Goal: Information Seeking & Learning: Check status

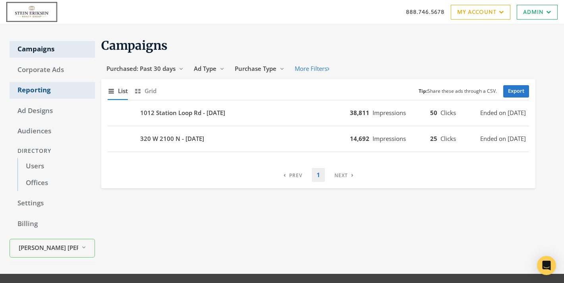
click at [40, 90] on link "Reporting" at bounding box center [52, 90] width 85 height 17
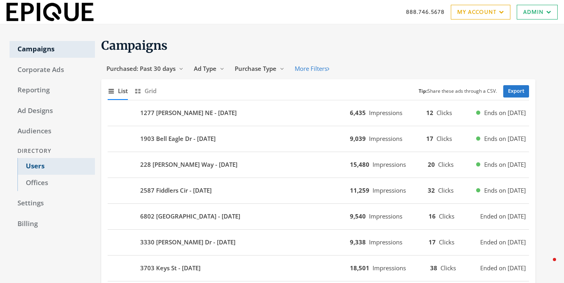
click at [44, 165] on link "Users" at bounding box center [56, 166] width 78 height 17
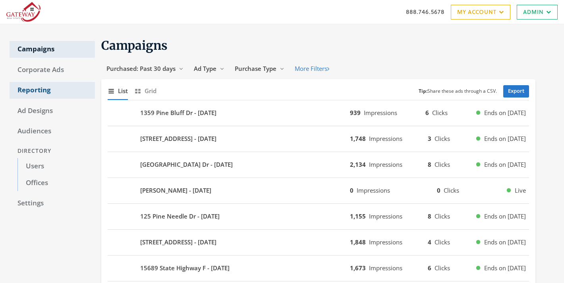
click at [37, 91] on link "Reporting" at bounding box center [52, 90] width 85 height 17
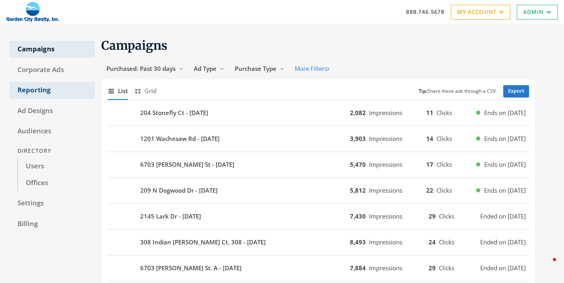
click at [34, 92] on link "Reporting" at bounding box center [52, 90] width 85 height 17
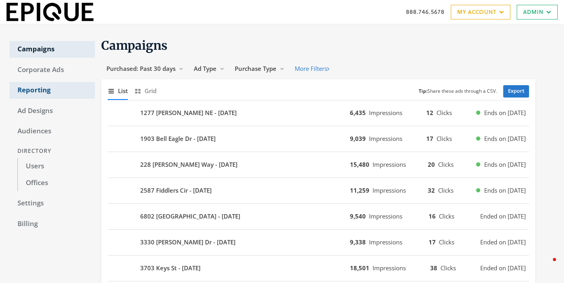
click at [35, 90] on link "Reporting" at bounding box center [52, 90] width 85 height 17
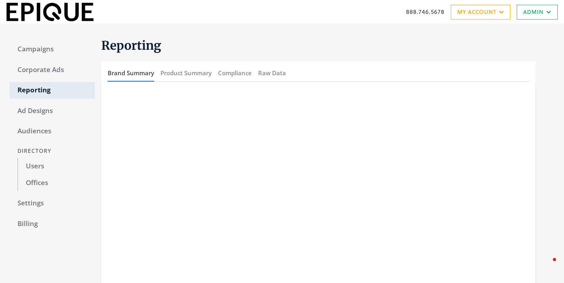
scroll to position [122, 0]
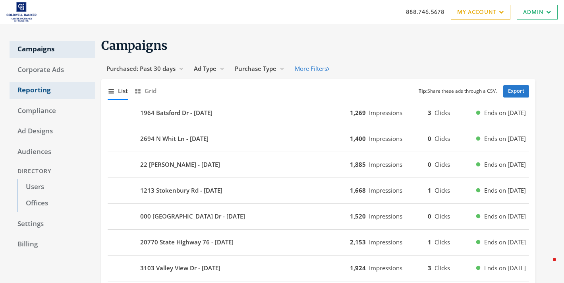
click at [36, 89] on link "Reporting" at bounding box center [52, 90] width 85 height 17
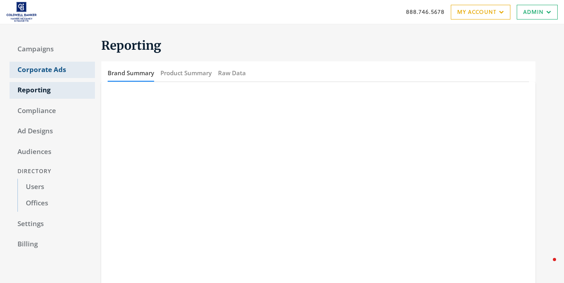
click at [34, 72] on link "Corporate Ads" at bounding box center [52, 70] width 85 height 17
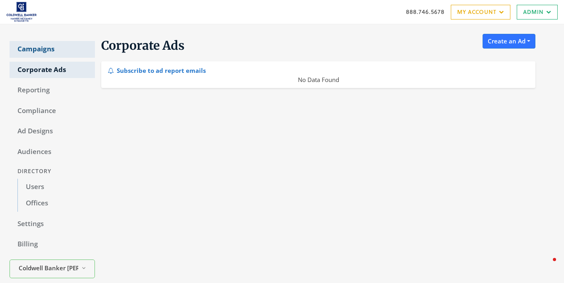
click at [43, 48] on link "Campaigns" at bounding box center [52, 49] width 85 height 17
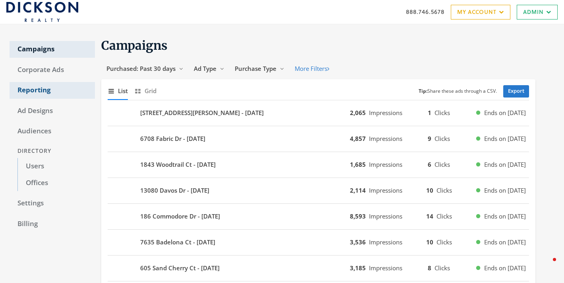
click at [38, 92] on link "Reporting" at bounding box center [52, 90] width 85 height 17
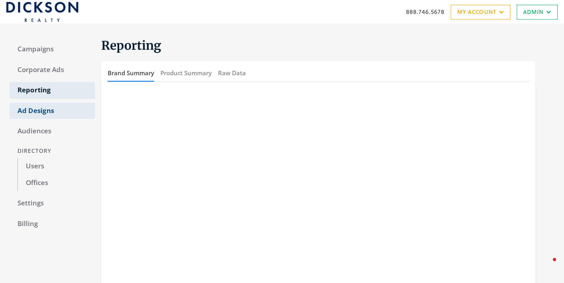
click at [41, 110] on link "Ad Designs" at bounding box center [52, 111] width 85 height 17
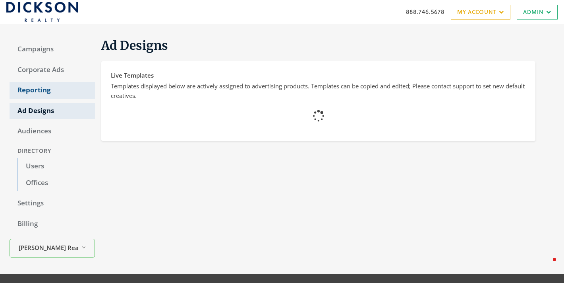
click at [45, 95] on link "Reporting" at bounding box center [52, 90] width 85 height 17
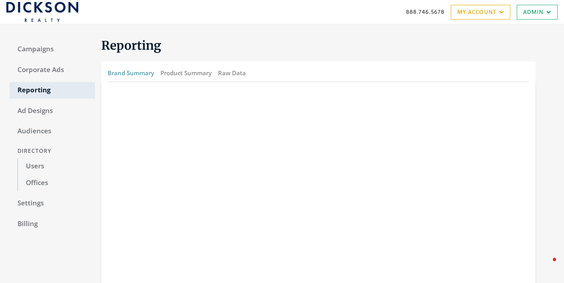
click at [149, 74] on button "Brand Summary" at bounding box center [131, 72] width 47 height 17
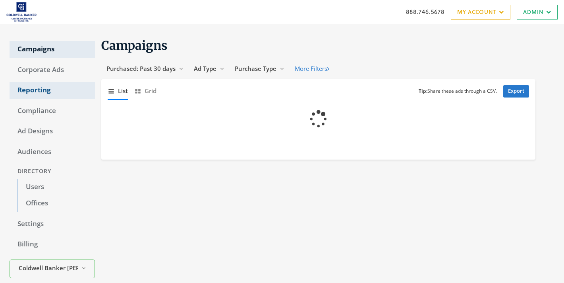
click at [38, 85] on link "Reporting" at bounding box center [52, 90] width 85 height 17
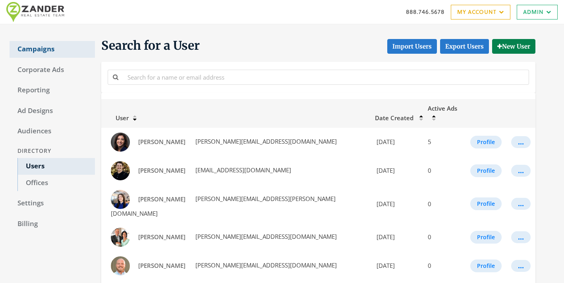
click at [45, 44] on link "Campaigns" at bounding box center [52, 49] width 85 height 17
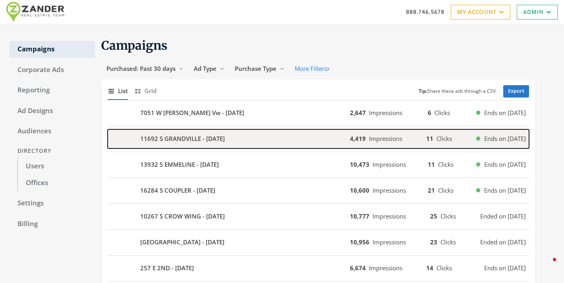
click at [206, 140] on b "11692 S GRANDVILLE - 2025-08-21" at bounding box center [182, 138] width 85 height 9
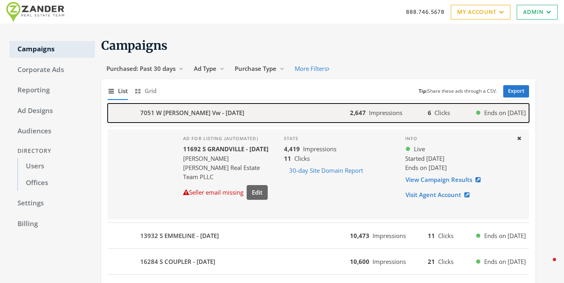
click at [209, 114] on b "7051 W OWENS Vw - 2025-08-23" at bounding box center [192, 112] width 104 height 9
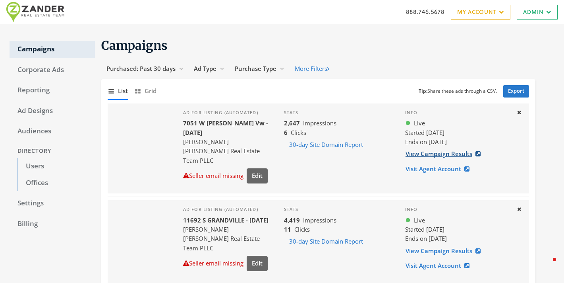
click at [437, 155] on link "View Campaign Results" at bounding box center [445, 153] width 81 height 15
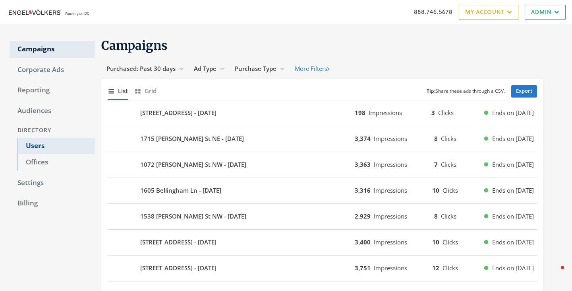
click at [19, 142] on link "Users" at bounding box center [56, 146] width 78 height 17
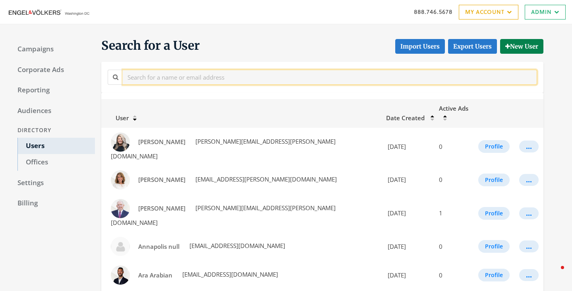
click at [166, 81] on input "text" at bounding box center [330, 77] width 415 height 15
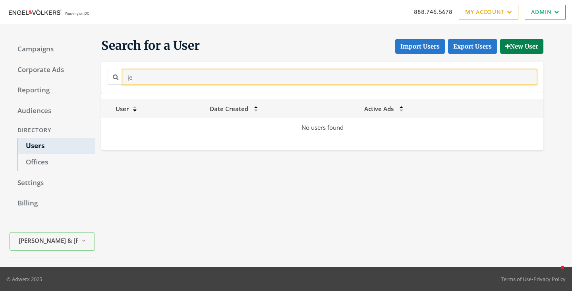
type input "j"
